Goal: Transaction & Acquisition: Register for event/course

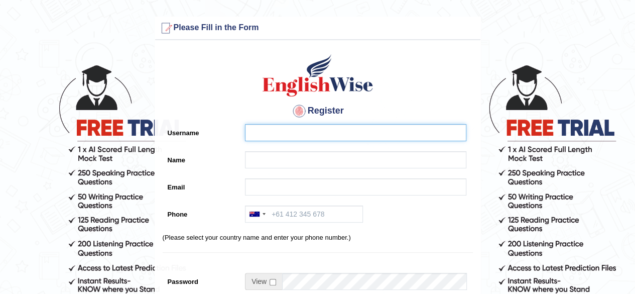
click at [273, 133] on input "Username" at bounding box center [355, 132] width 221 height 17
paste input "jennifer_parramatta"
type input "jennifer_parramatta"
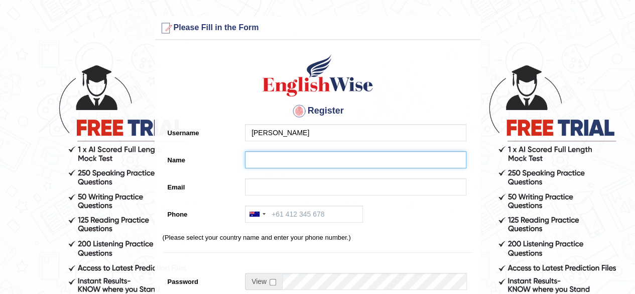
click at [270, 152] on input "Name" at bounding box center [355, 159] width 221 height 17
paste input "jennifer_parramatta"
type input "jennifer_parramatta"
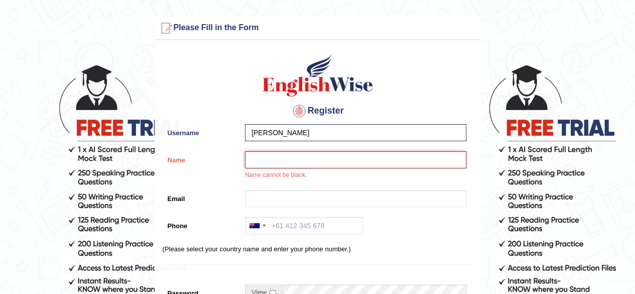
paste input "[PERSON_NAME]"
type input "[PERSON_NAME]"
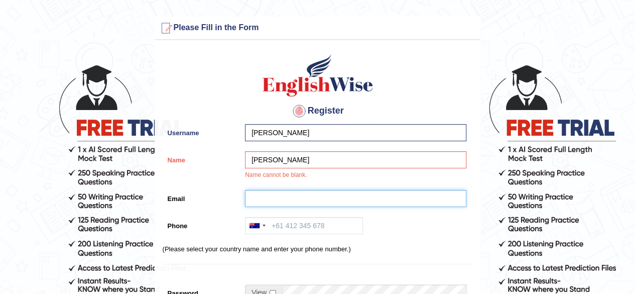
click at [262, 198] on input "Email" at bounding box center [355, 198] width 221 height 17
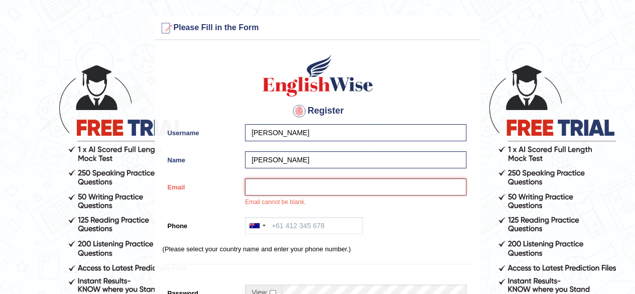
paste input "jennygold2@yahoo.com"
type input "jennygold2@yahoo.com"
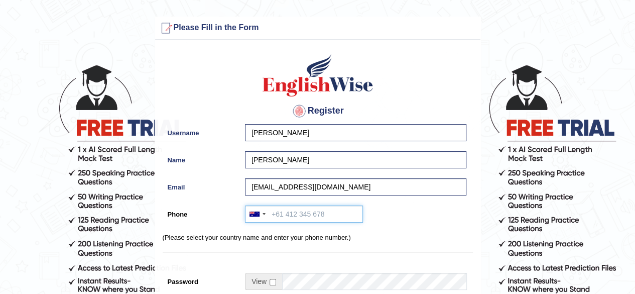
click at [290, 215] on input "Phone" at bounding box center [304, 213] width 118 height 17
click at [254, 217] on div at bounding box center [257, 214] width 23 height 16
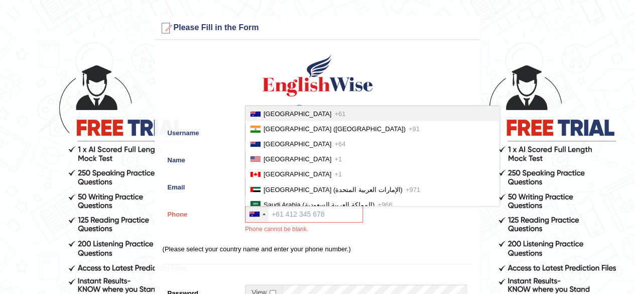
click at [270, 114] on span "Australia" at bounding box center [298, 114] width 68 height 8
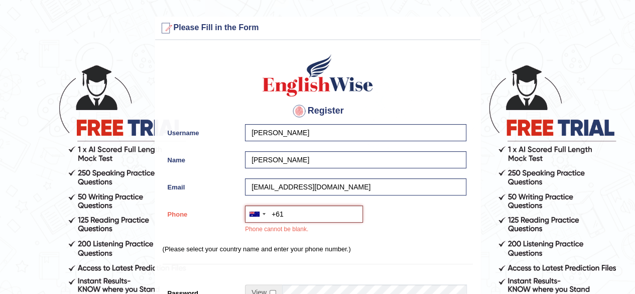
paste input "0425 762 578"
type input "+61425762578"
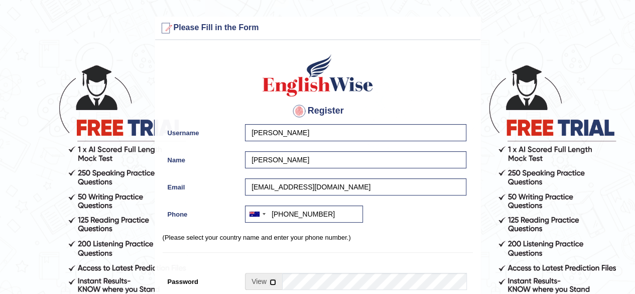
click at [272, 281] on input "checkbox" at bounding box center [273, 282] width 7 height 7
checkbox input "true"
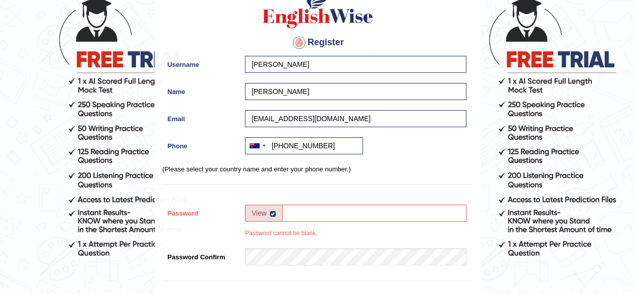
scroll to position [77, 0]
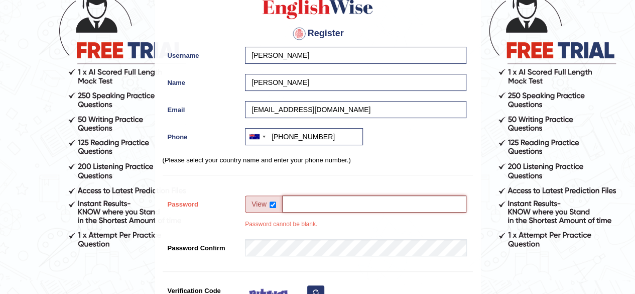
click at [356, 201] on input "Password" at bounding box center [374, 203] width 184 height 17
type input "englishwise"
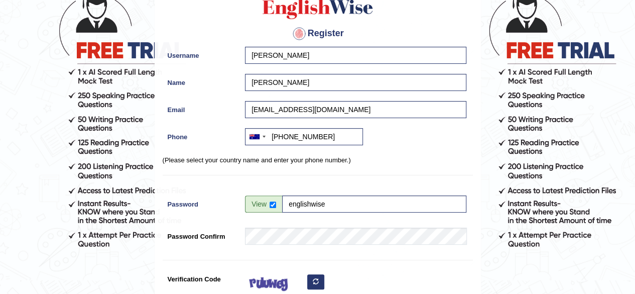
click at [292, 257] on div "Register Username jennifer_parramatta Name Jennifer Agu Email jennygold2@yahoo.…" at bounding box center [317, 177] width 325 height 419
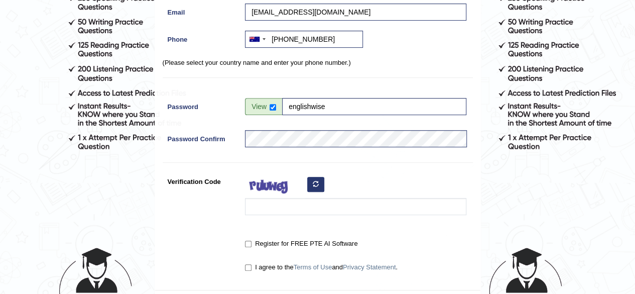
scroll to position [176, 0]
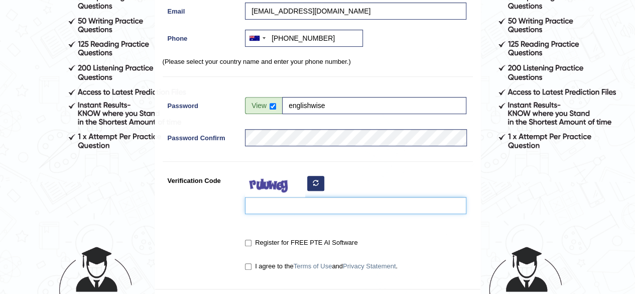
click at [298, 210] on input "Verification Code" at bounding box center [355, 205] width 221 height 17
type input "xesucu"
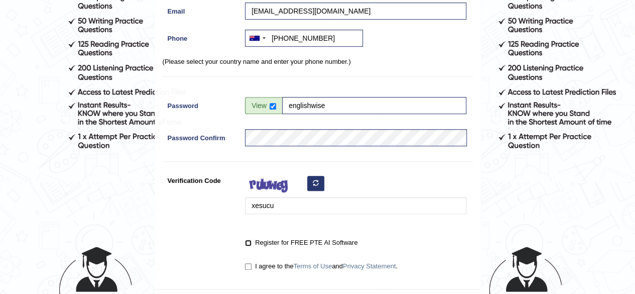
click at [250, 240] on input "Register for FREE PTE AI Software" at bounding box center [248, 243] width 7 height 7
checkbox input "true"
click at [247, 263] on input "I agree to the Terms of Use and Privacy Statement ." at bounding box center [248, 266] width 7 height 7
checkbox input "true"
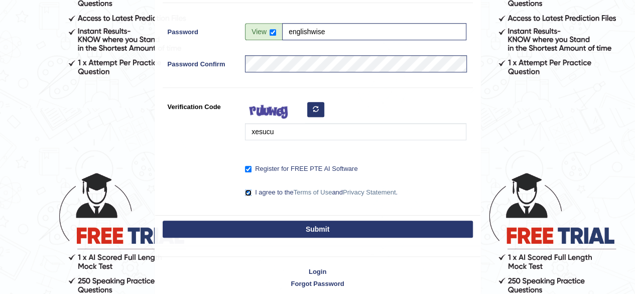
scroll to position [254, 0]
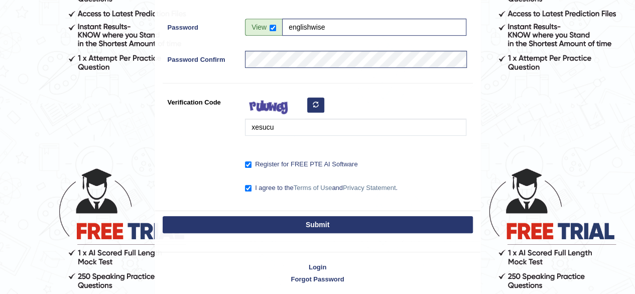
click at [302, 221] on button "Submit" at bounding box center [318, 224] width 310 height 17
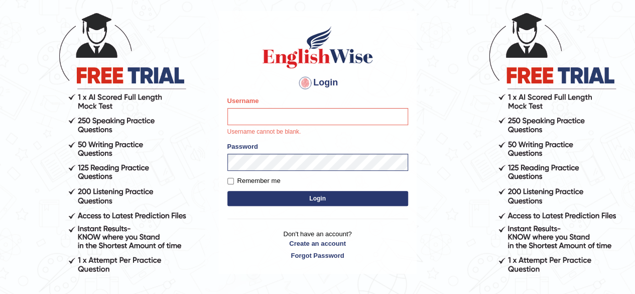
scroll to position [58, 0]
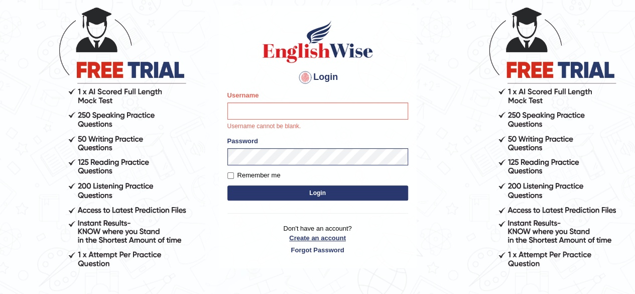
click at [321, 240] on link "Create an account" at bounding box center [318, 238] width 181 height 10
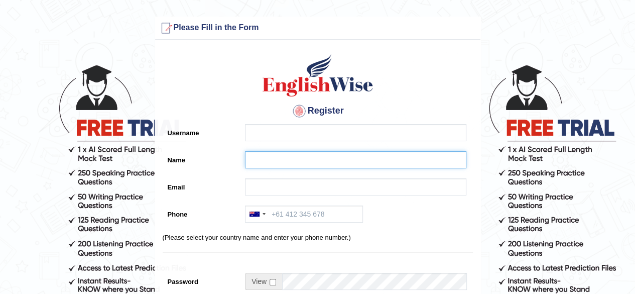
click at [258, 158] on input "Name" at bounding box center [355, 159] width 221 height 17
paste input "Joseph Lumapas"
type input "Joseph Lumapas"
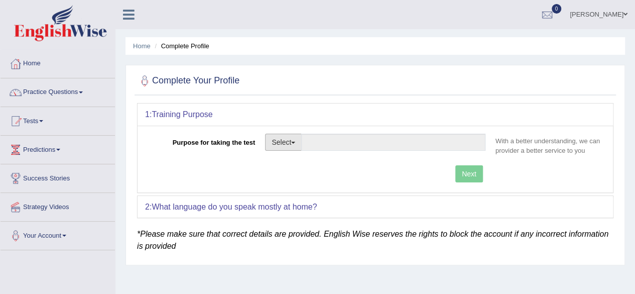
click at [292, 145] on button "Select" at bounding box center [283, 142] width 37 height 17
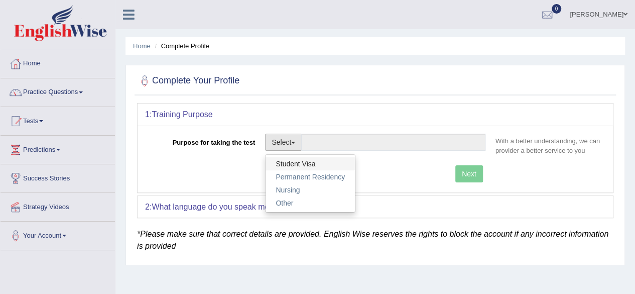
click at [299, 166] on link "Student Visa" at bounding box center [310, 163] width 89 height 13
type input "Student Visa"
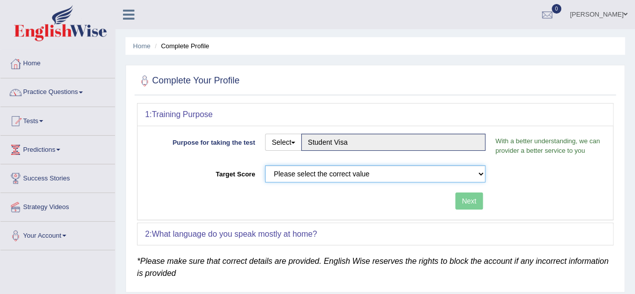
click at [403, 176] on select "Please select the correct value 50 (6 bands) 58 (6.5 bands) 65 (7 bands) 79 (8 …" at bounding box center [375, 173] width 220 height 17
select select "65"
click at [265, 165] on select "Please select the correct value 50 (6 bands) 58 (6.5 bands) 65 (7 bands) 79 (8 …" at bounding box center [375, 173] width 220 height 17
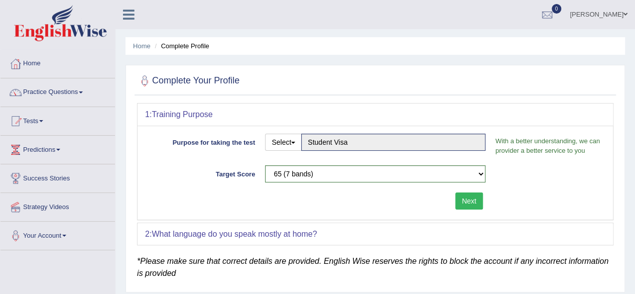
click at [472, 195] on button "Next" at bounding box center [470, 200] width 28 height 17
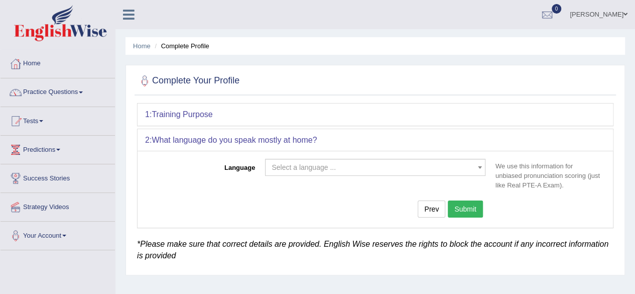
click at [308, 157] on div "Language Select a language ... Afrikaans Albanian Amharic Arabic Armenian Ashan…" at bounding box center [376, 189] width 476 height 76
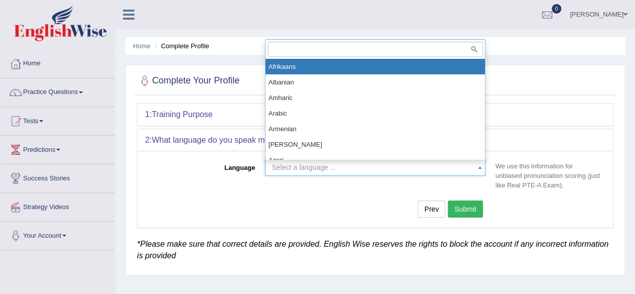
click at [309, 161] on span "Select a language ..." at bounding box center [375, 167] width 220 height 17
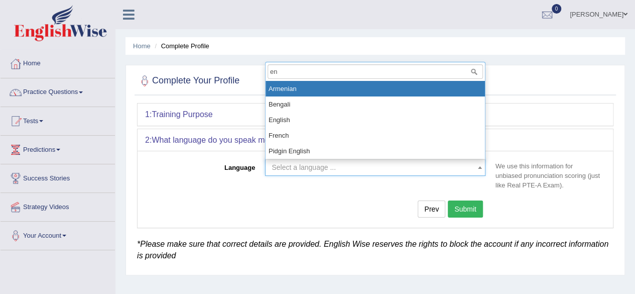
type input "eng"
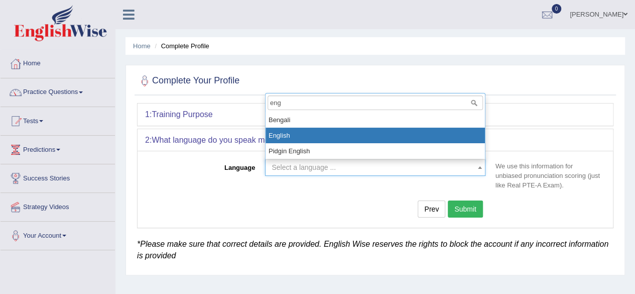
select select "English"
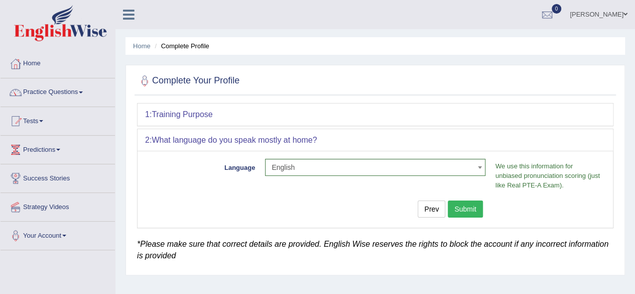
click at [464, 201] on button "Submit" at bounding box center [465, 208] width 35 height 17
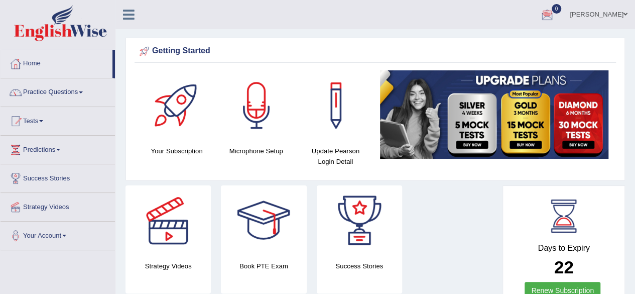
click at [626, 14] on span at bounding box center [626, 14] width 4 height 7
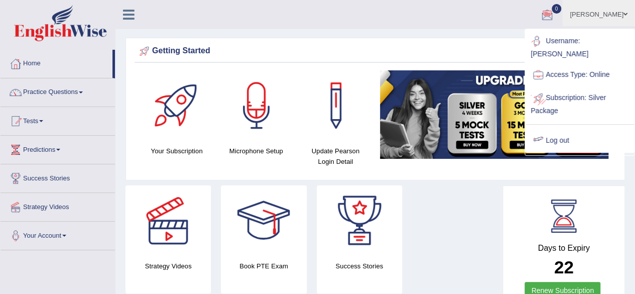
click at [557, 145] on link "Log out" at bounding box center [580, 140] width 108 height 23
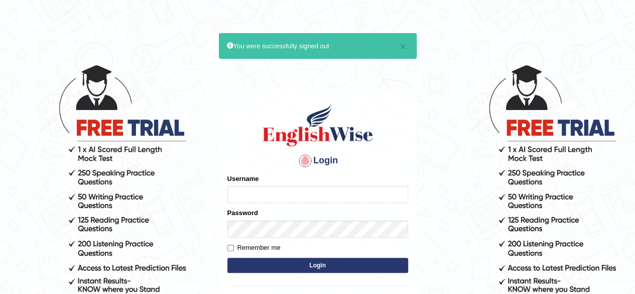
type input "Onlineind"
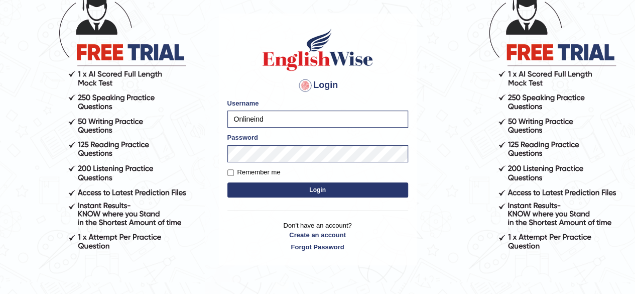
scroll to position [76, 0]
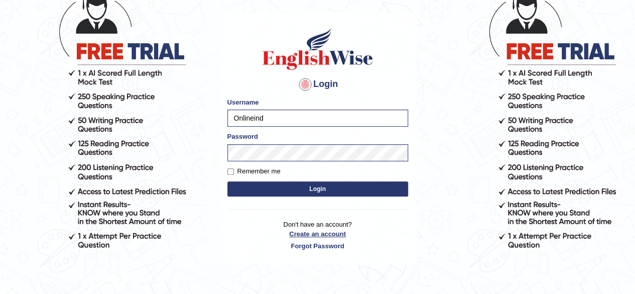
click at [308, 236] on link "Create an account" at bounding box center [318, 234] width 181 height 10
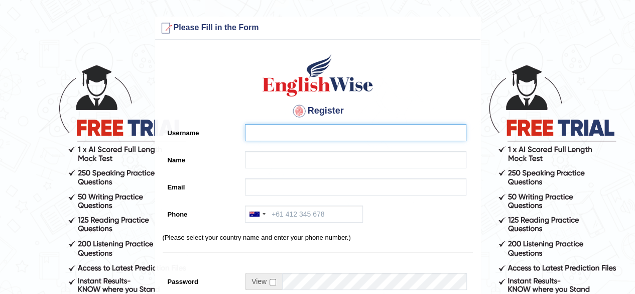
click at [267, 134] on input "Username" at bounding box center [355, 132] width 221 height 17
paste input "joseph_parramatta"
type input "joseph_parramatta"
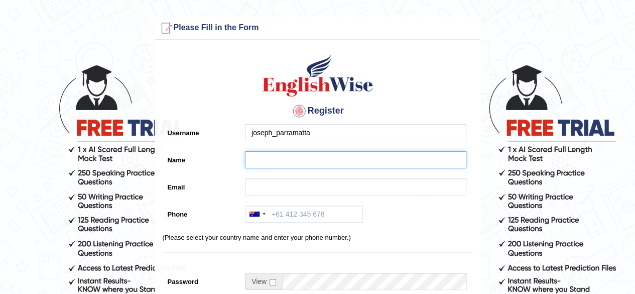
click at [268, 160] on input "Name" at bounding box center [355, 159] width 221 height 17
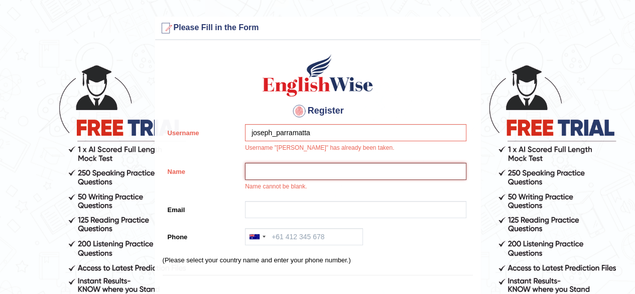
click at [286, 165] on input "Name" at bounding box center [355, 171] width 221 height 17
paste input "[PERSON_NAME]"
type input "[PERSON_NAME]"
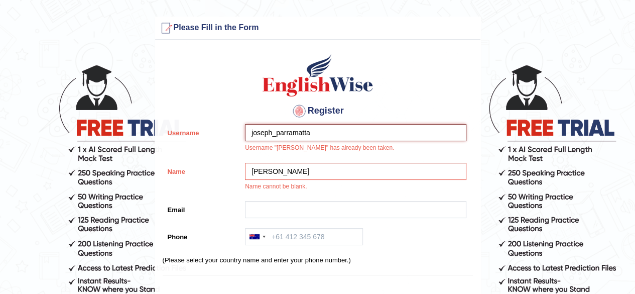
click at [273, 132] on input "joseph_parramatta" at bounding box center [355, 132] width 221 height 17
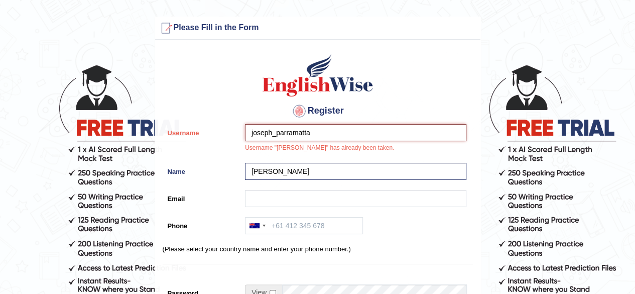
click at [271, 134] on input "joseph_parramatta" at bounding box center [355, 132] width 221 height 17
paste input "[PERSON_NAME]"
type input "josephlumapas_parramatta"
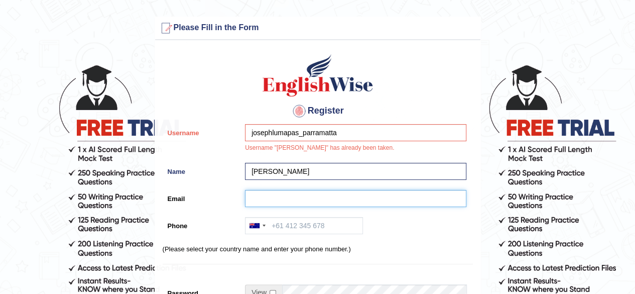
click at [296, 198] on input "Email" at bounding box center [355, 198] width 221 height 17
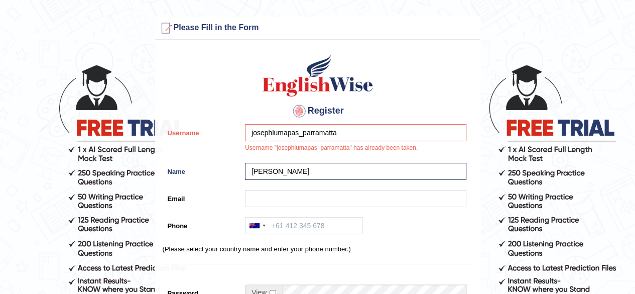
click at [229, 189] on div "Register Username josephlumapas_parramatta Username "josephlumapas_parramatta" …" at bounding box center [317, 260] width 325 height 431
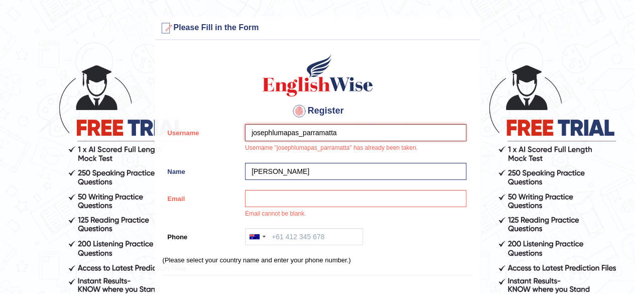
drag, startPoint x: 249, startPoint y: 134, endPoint x: 340, endPoint y: 140, distance: 91.1
click at [340, 140] on input "josephlumapas_parramatta" at bounding box center [355, 132] width 221 height 17
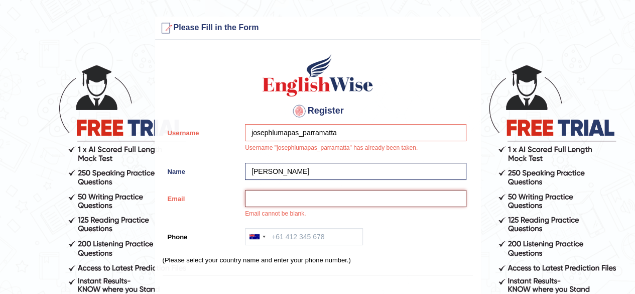
click at [275, 199] on input "Email" at bounding box center [355, 198] width 221 height 17
paste input "joseph.lumapas@gmail.com"
type input "joseph.lumapas@gmail.com"
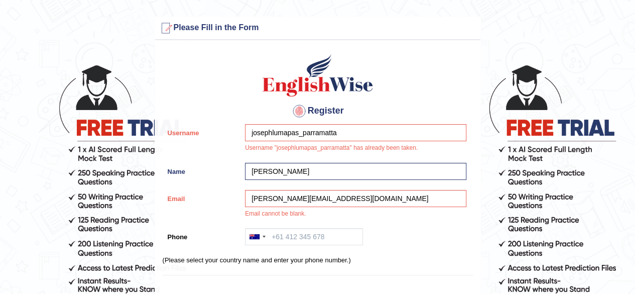
click at [350, 223] on div "Register Username josephlumapas_parramatta Username "josephlumapas_parramatta" …" at bounding box center [317, 266] width 325 height 442
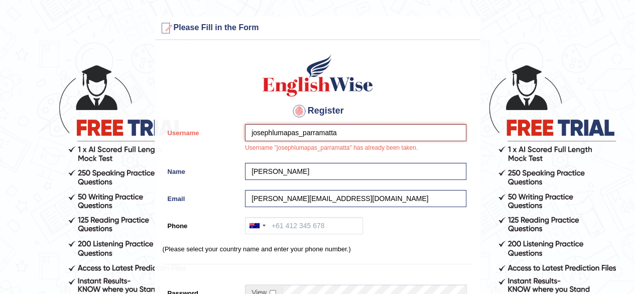
drag, startPoint x: 252, startPoint y: 132, endPoint x: 340, endPoint y: 149, distance: 89.5
click at [340, 149] on div "josephlumapas_parramatta Username "josephlumapas_parramatta" has already been t…" at bounding box center [353, 141] width 227 height 34
click at [225, 169] on label "Name" at bounding box center [202, 170] width 78 height 14
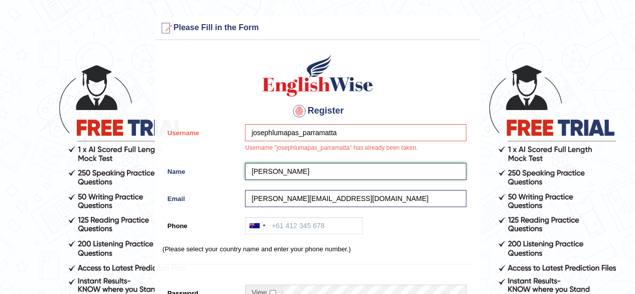
click at [245, 169] on input "[PERSON_NAME]" at bounding box center [355, 171] width 221 height 17
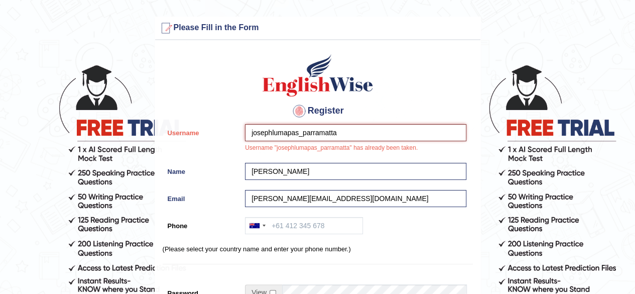
drag, startPoint x: 334, startPoint y: 134, endPoint x: 341, endPoint y: 131, distance: 6.7
click at [328, 134] on input "josephlumapas_parramatta" at bounding box center [355, 132] width 221 height 17
drag, startPoint x: 333, startPoint y: 132, endPoint x: 239, endPoint y: 124, distance: 94.8
click at [239, 124] on div "Username josephlumapas_parramatta Username "josephlumapas_parramatta" has alrea…" at bounding box center [318, 141] width 310 height 34
paste input "josephlumapas_parramatta"
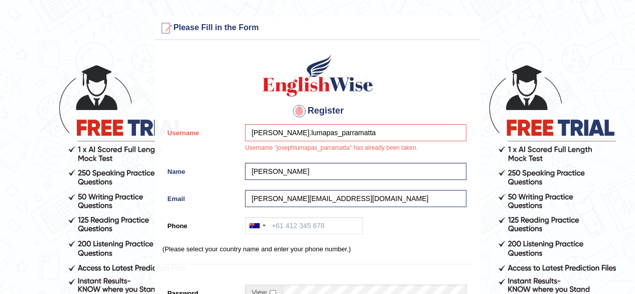
click at [382, 225] on div "Australia +61 India (भारत) +91 New Zealand +64 United States +1 Canada +1 Unite…" at bounding box center [353, 228] width 227 height 22
drag, startPoint x: 272, startPoint y: 130, endPoint x: 285, endPoint y: 144, distance: 19.2
click at [272, 131] on input "joseph.lumapas_parramatta" at bounding box center [355, 132] width 221 height 17
type input "josephluma_parramatta"
click at [298, 155] on div "josephluma_parramatta Only alphanumeric characters and underscore is accepted" at bounding box center [353, 141] width 227 height 34
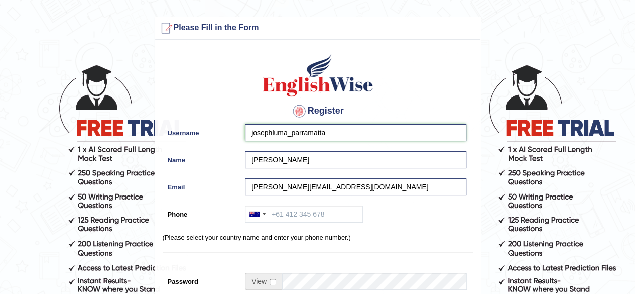
drag, startPoint x: 251, startPoint y: 131, endPoint x: 326, endPoint y: 148, distance: 77.2
click at [326, 148] on div "Register Username josephluma_parramatta Name Joseph Lumapas Email joseph.lumapa…" at bounding box center [317, 254] width 325 height 419
click at [265, 213] on div at bounding box center [257, 214] width 23 height 16
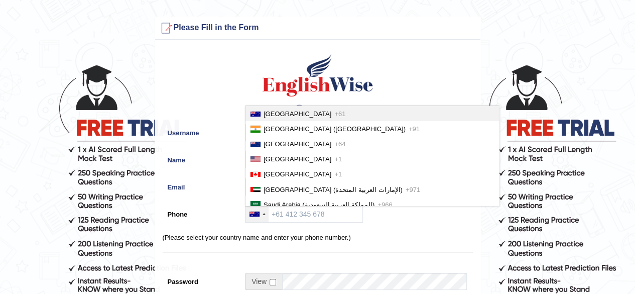
click at [280, 115] on span "Australia" at bounding box center [298, 114] width 68 height 8
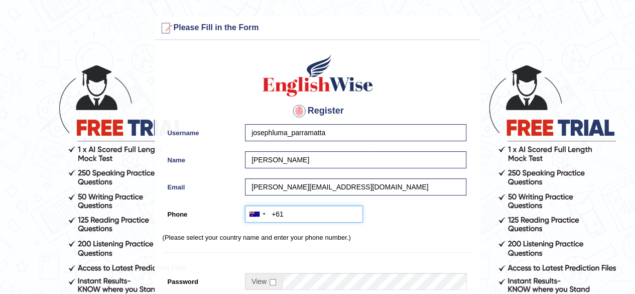
paste input "0634 518 499"
type input "+61634518499"
click at [273, 282] on input "checkbox" at bounding box center [273, 282] width 7 height 7
checkbox input "true"
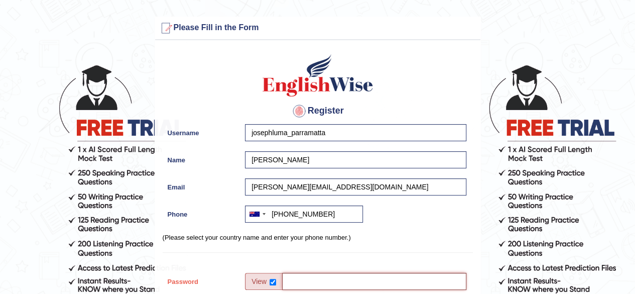
click at [297, 282] on input "Password" at bounding box center [374, 281] width 184 height 17
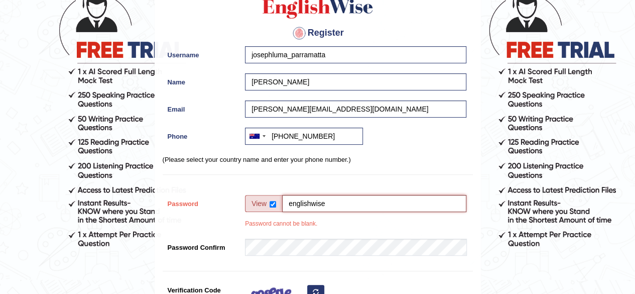
scroll to position [79, 0]
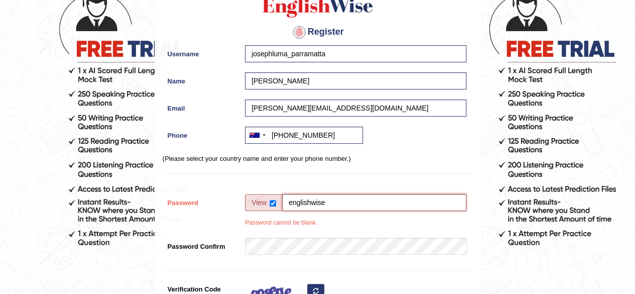
type input "englishwise"
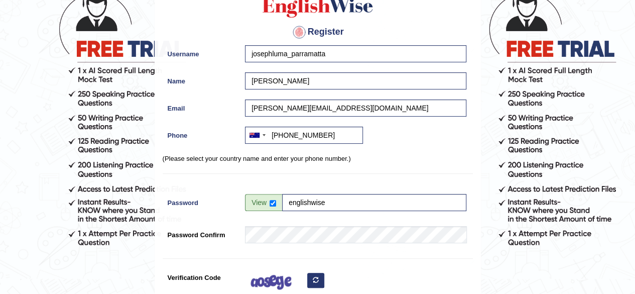
click at [354, 256] on div "Register Username josephluma_parramatta Name Joseph Lumapas Email joseph.lumapa…" at bounding box center [317, 175] width 325 height 419
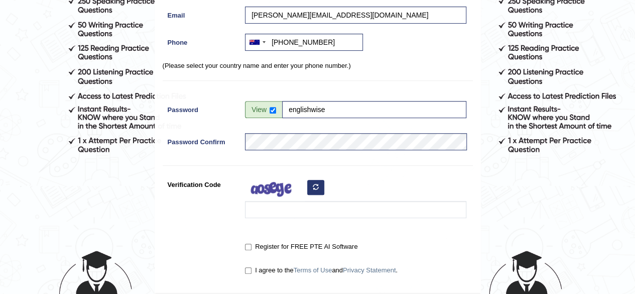
scroll to position [195, 0]
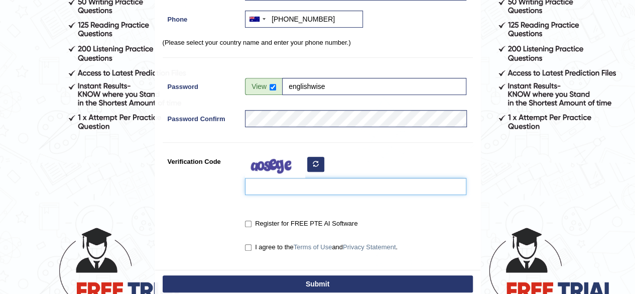
click at [319, 189] on input "Verification Code" at bounding box center [355, 186] width 221 height 17
type input "qacyjr"
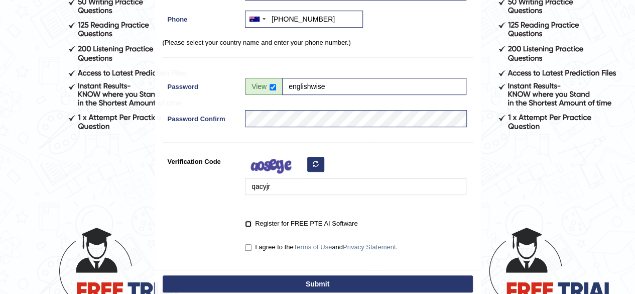
click at [246, 223] on input "Register for FREE PTE AI Software" at bounding box center [248, 223] width 7 height 7
checkbox input "true"
click at [250, 248] on input "I agree to the Terms of Use and Privacy Statement ." at bounding box center [248, 247] width 7 height 7
checkbox input "true"
click at [271, 277] on button "Submit" at bounding box center [318, 283] width 310 height 17
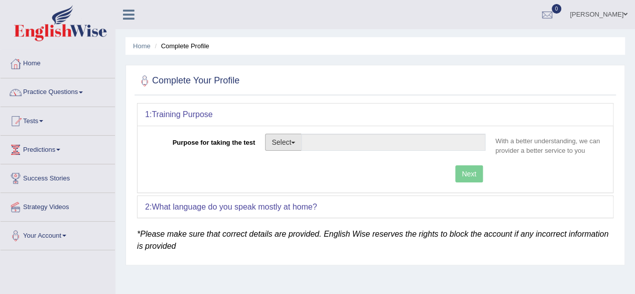
click at [295, 142] on span "button" at bounding box center [293, 143] width 4 height 2
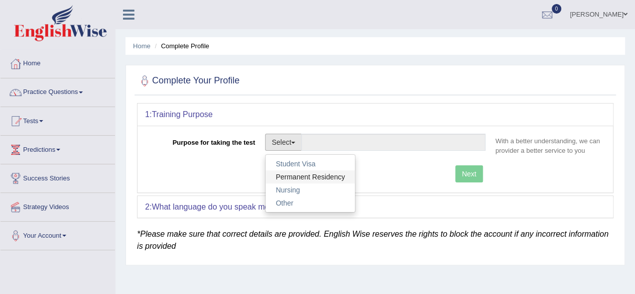
click at [302, 172] on link "Permanent Residency" at bounding box center [310, 176] width 89 height 13
type input "Permanent Residency"
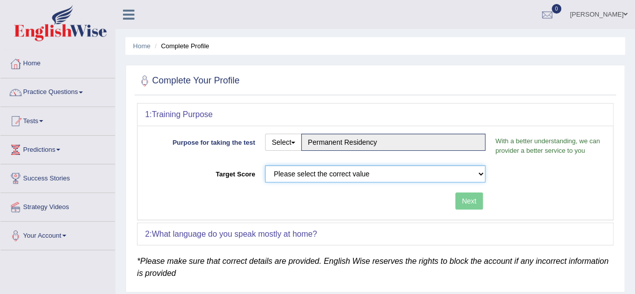
click at [396, 177] on select "Please select the correct value 50 (6 bands) 58 (6.5 bands) 65 (7 bands) 79 (8 …" at bounding box center [375, 173] width 220 height 17
select select "65"
click at [265, 165] on select "Please select the correct value 50 (6 bands) 58 (6.5 bands) 65 (7 bands) 79 (8 …" at bounding box center [375, 173] width 220 height 17
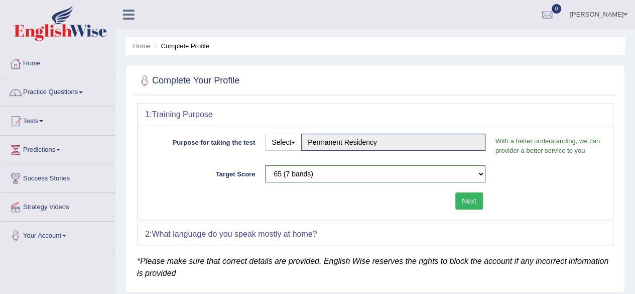
click at [469, 204] on button "Next" at bounding box center [470, 200] width 28 height 17
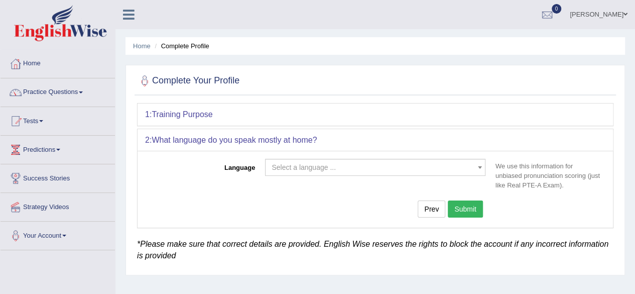
click at [322, 169] on span "Select a language ..." at bounding box center [304, 167] width 64 height 8
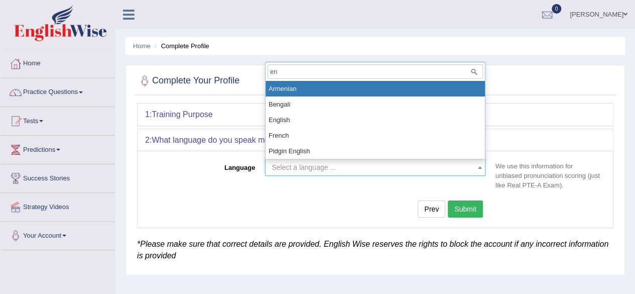
type input "eng"
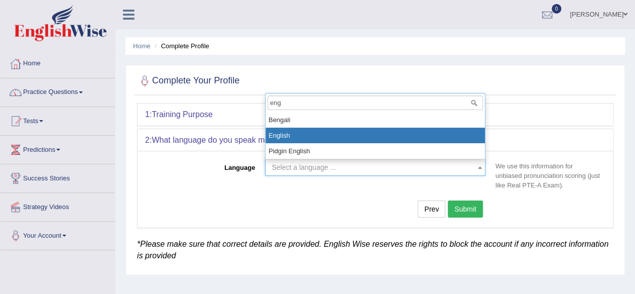
select select "English"
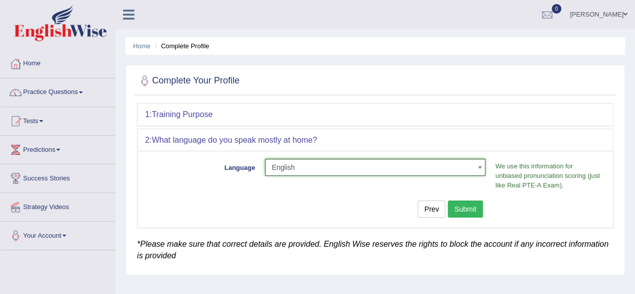
click at [466, 208] on button "Submit" at bounding box center [465, 208] width 35 height 17
